Goal: Navigation & Orientation: Find specific page/section

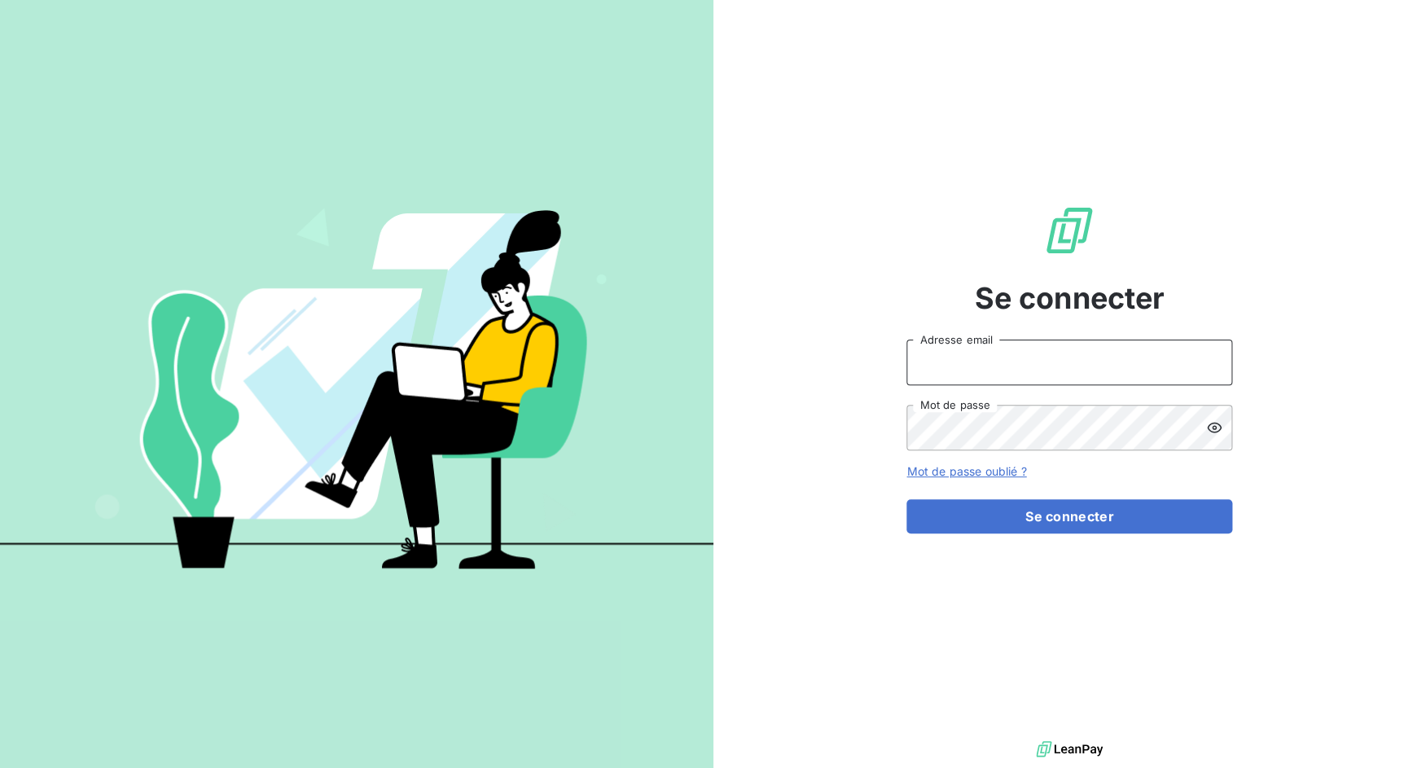
click at [988, 358] on input "Adresse email" at bounding box center [1070, 363] width 326 height 46
drag, startPoint x: 964, startPoint y: 362, endPoint x: 1037, endPoint y: 364, distance: 73.3
click at [1034, 363] on input "admin@3dcelo" at bounding box center [1070, 363] width 326 height 46
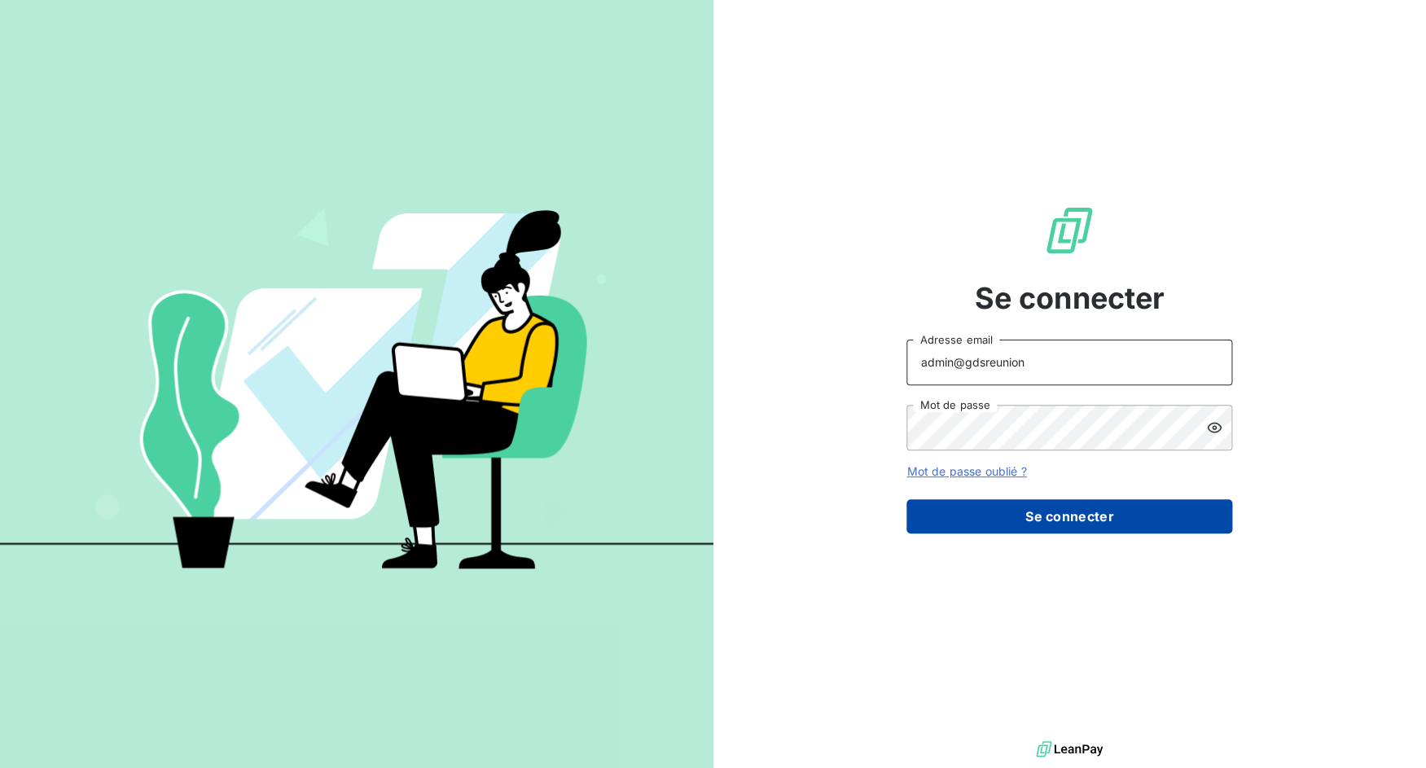
type input "admin@gdsreunion"
click at [1093, 507] on button "Se connecter" at bounding box center [1070, 516] width 326 height 34
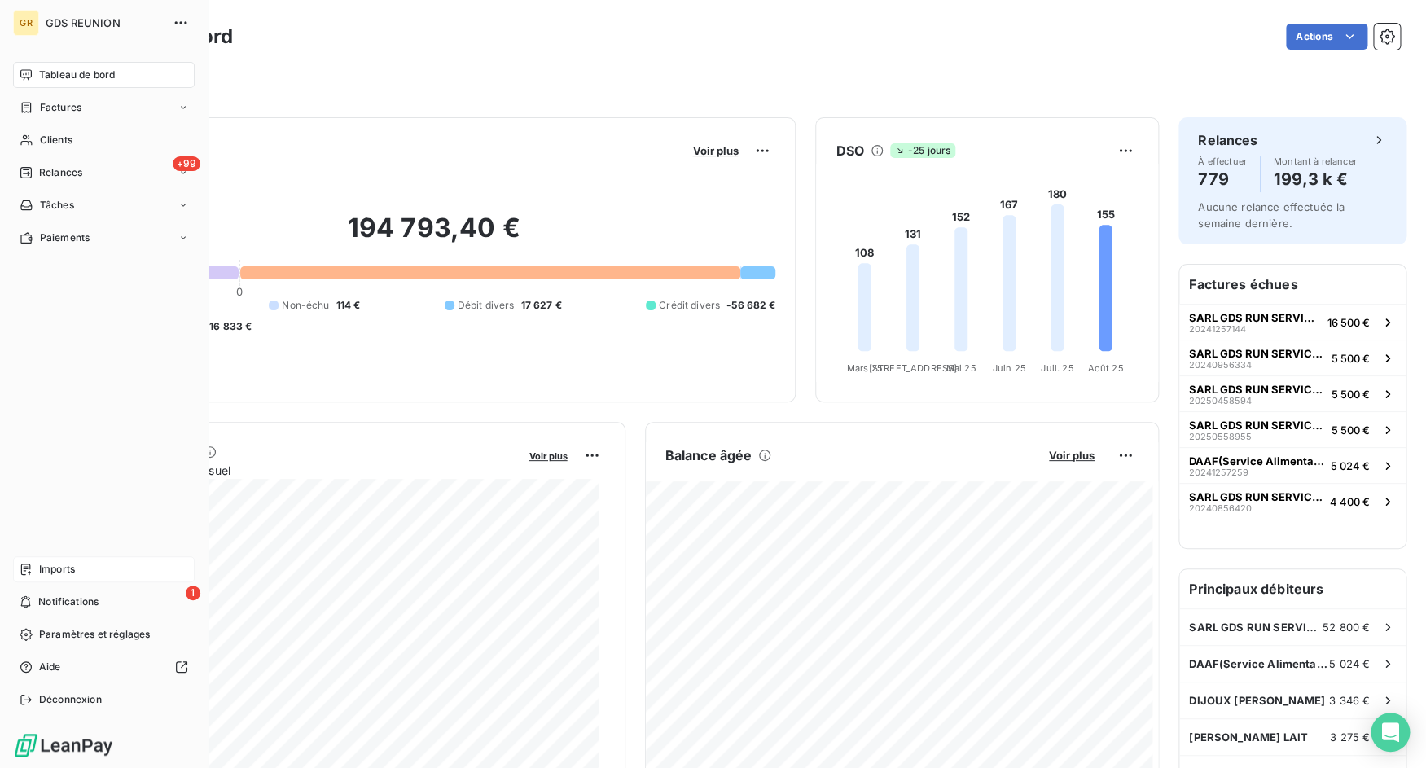
click at [68, 571] on span "Imports" at bounding box center [57, 569] width 36 height 15
